Goal: Task Accomplishment & Management: Complete application form

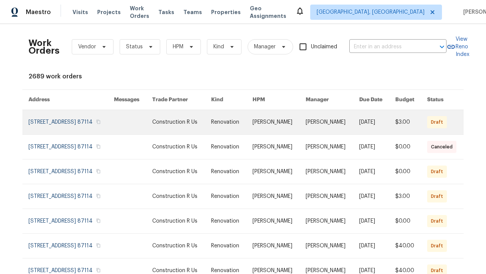
click at [243, 131] on link at bounding box center [231, 122] width 41 height 24
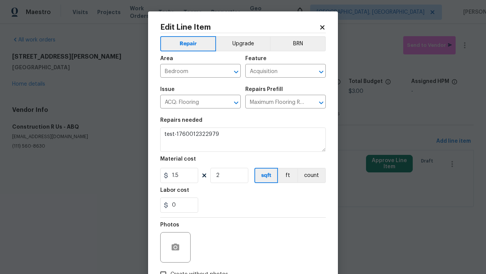
type textarea "Acquisition Scope: Maximum flooring repairs"
type textarea "test-1760012322979"
checkbox input "true"
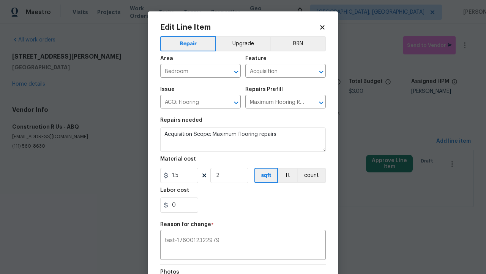
scroll to position [100, 0]
